Goal: Transaction & Acquisition: Purchase product/service

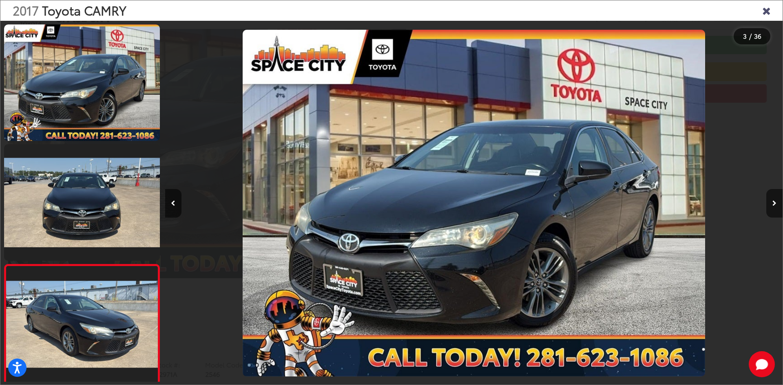
scroll to position [0, 1235]
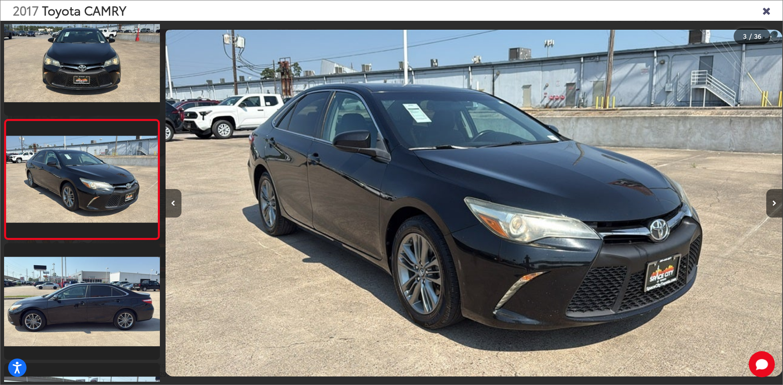
click at [768, 10] on icon "Close gallery" at bounding box center [766, 10] width 8 height 11
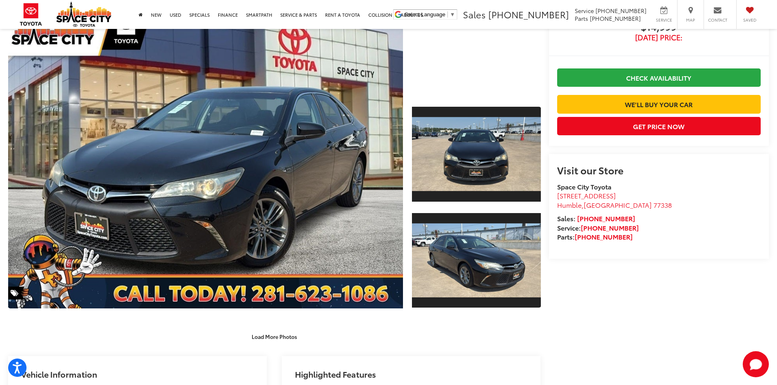
scroll to position [0, 0]
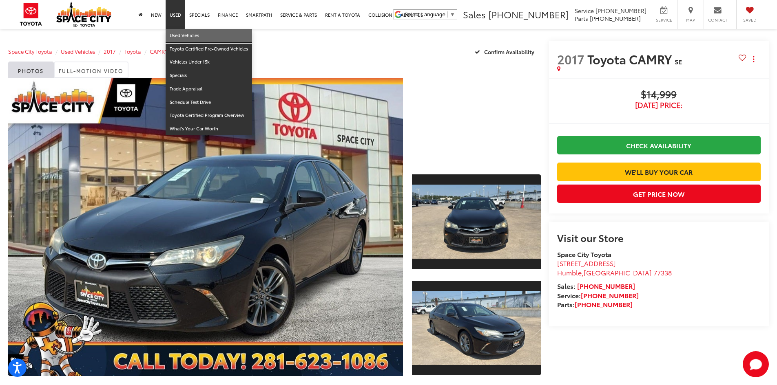
click at [180, 38] on link "Used Vehicles" at bounding box center [209, 35] width 86 height 13
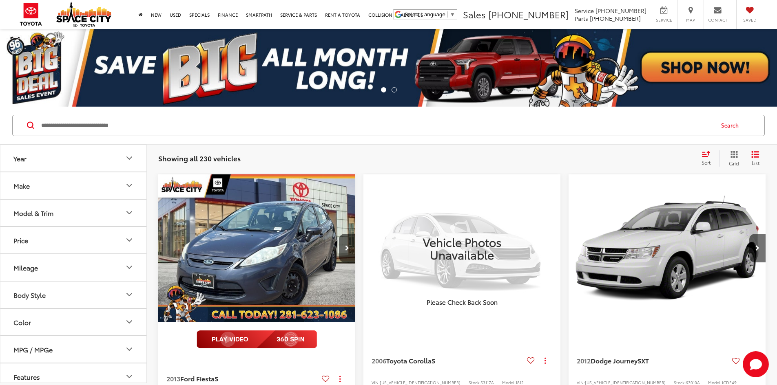
click at [182, 125] on input "Search by Make, Model, or Keyword" at bounding box center [376, 126] width 673 height 20
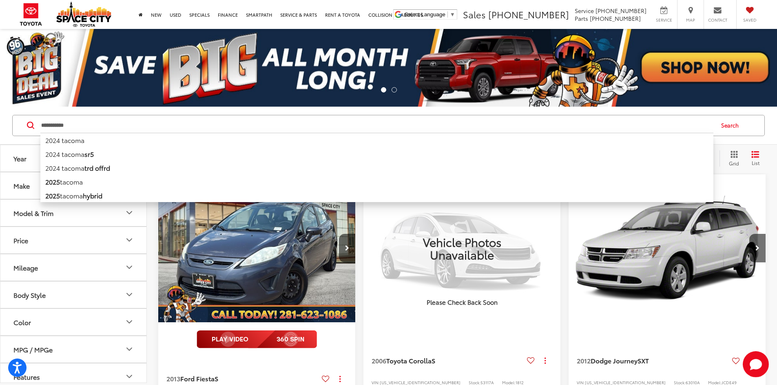
type input "**********"
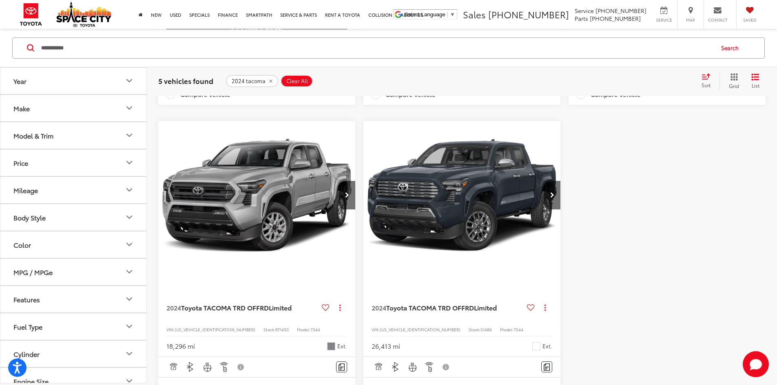
scroll to position [408, 0]
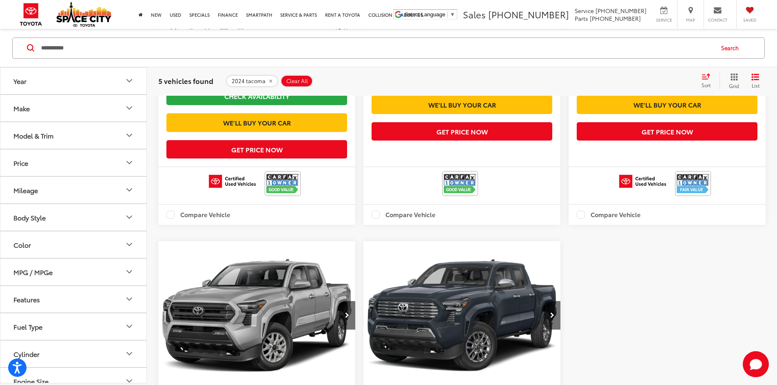
drag, startPoint x: 86, startPoint y: 43, endPoint x: 37, endPoint y: 44, distance: 49.3
click at [0, 0] on form "**********" at bounding box center [0, 0] width 0 height 0
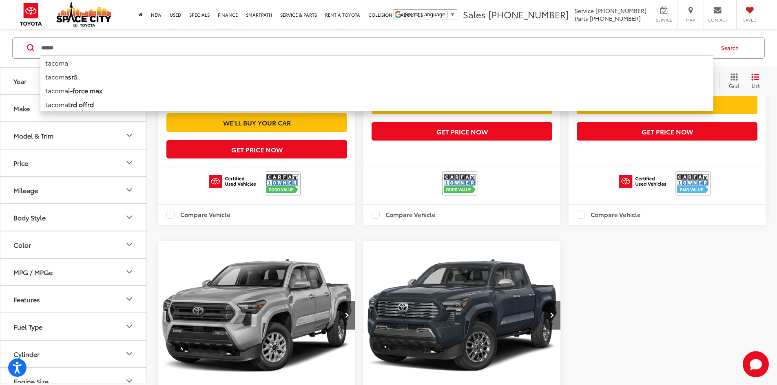
type input "******"
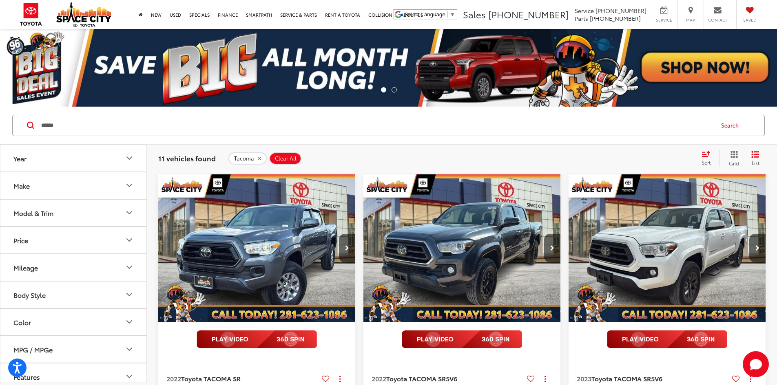
click at [311, 152] on div "Tacoma Clear All + 0" at bounding box center [461, 158] width 466 height 12
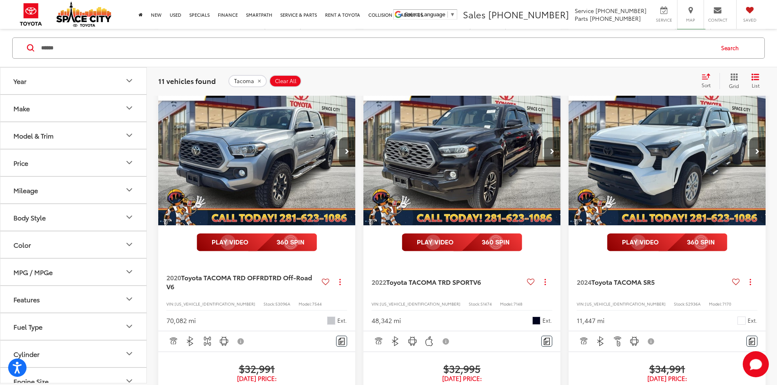
scroll to position [571, 0]
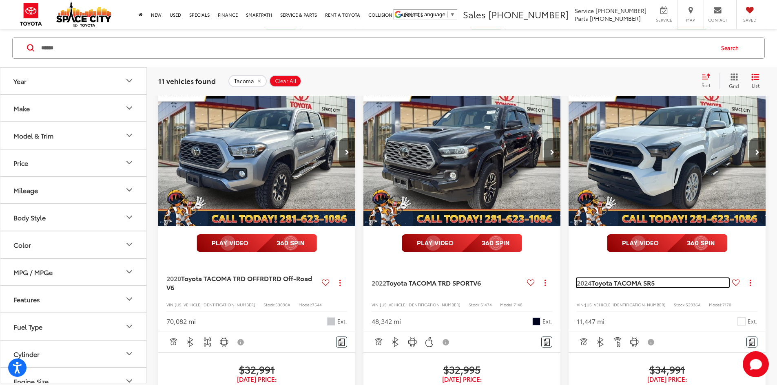
click at [591, 278] on span "Toyota TACOMA SR5" at bounding box center [622, 282] width 63 height 9
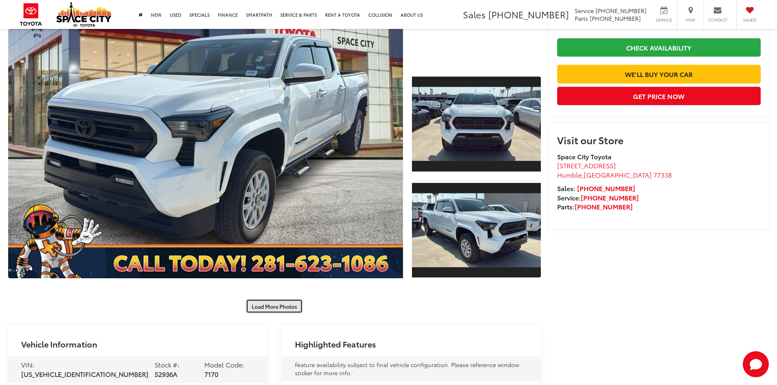
click at [277, 304] on button "Load More Photos" at bounding box center [274, 306] width 57 height 14
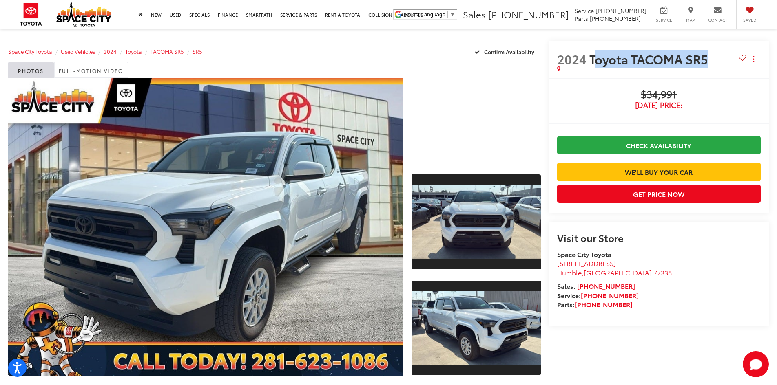
drag, startPoint x: 592, startPoint y: 67, endPoint x: 575, endPoint y: 68, distance: 17.6
click at [575, 68] on div "2024 Toyota TACOMA SR5 Copy Link Share Print" at bounding box center [658, 62] width 203 height 20
click at [596, 77] on div "2024 Toyota TACOMA SR5 Copy Link Share Print" at bounding box center [659, 59] width 220 height 37
drag, startPoint x: 686, startPoint y: 96, endPoint x: 621, endPoint y: 96, distance: 64.8
click at [621, 96] on span "$34,991" at bounding box center [658, 95] width 203 height 12
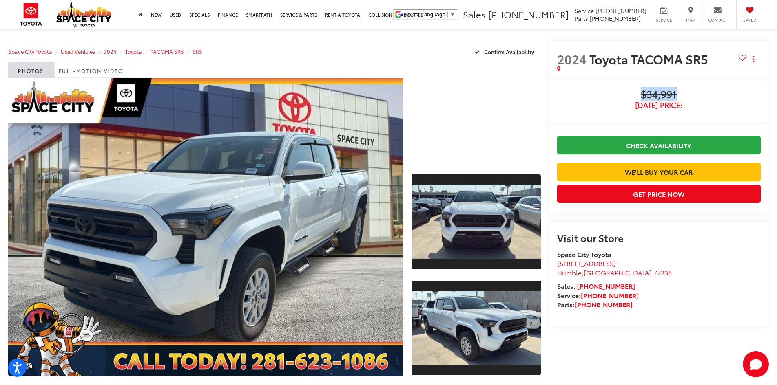
click at [613, 95] on span "$34,991" at bounding box center [658, 95] width 203 height 12
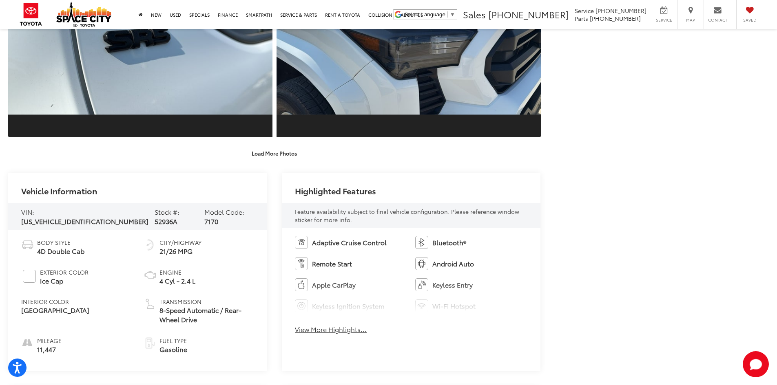
scroll to position [652, 0]
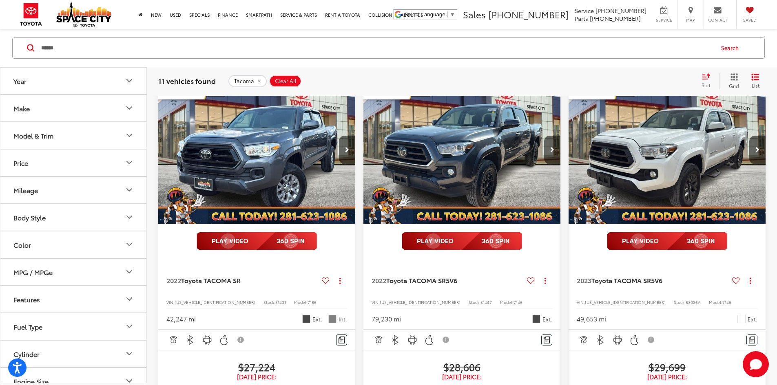
scroll to position [78, 0]
